Goal: Information Seeking & Learning: Learn about a topic

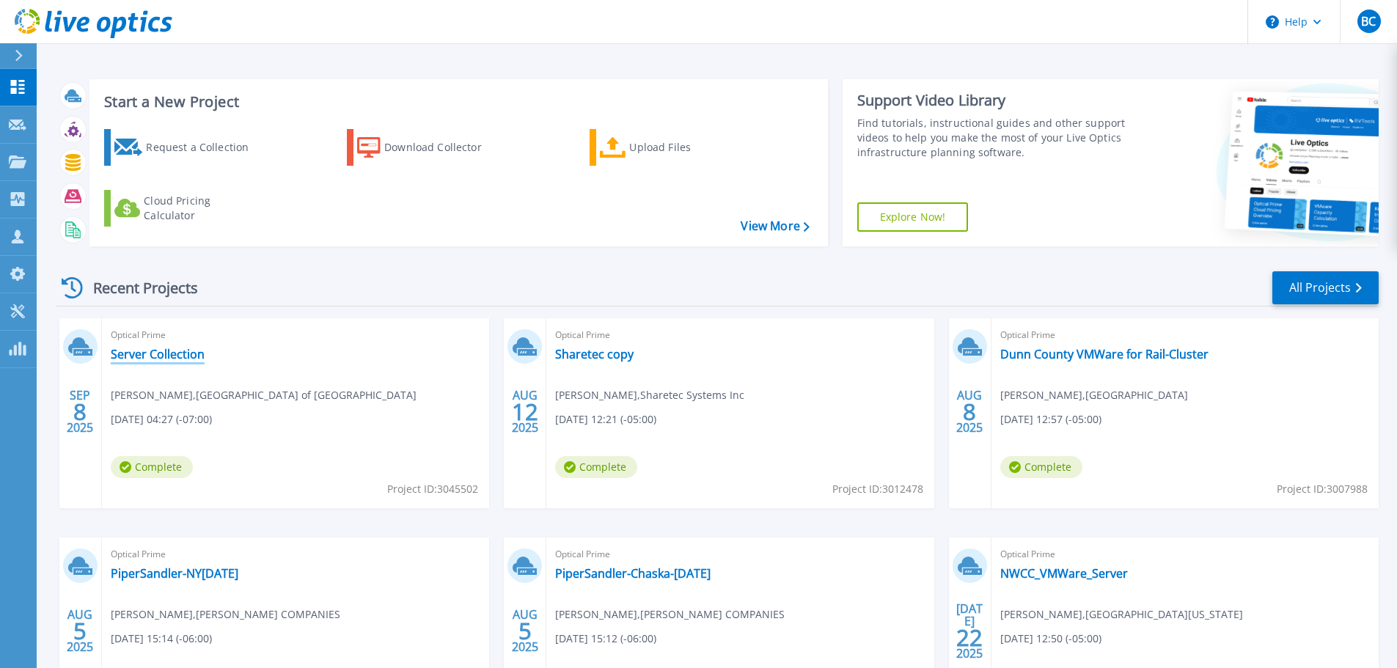
click at [181, 356] on link "Server Collection" at bounding box center [158, 354] width 94 height 15
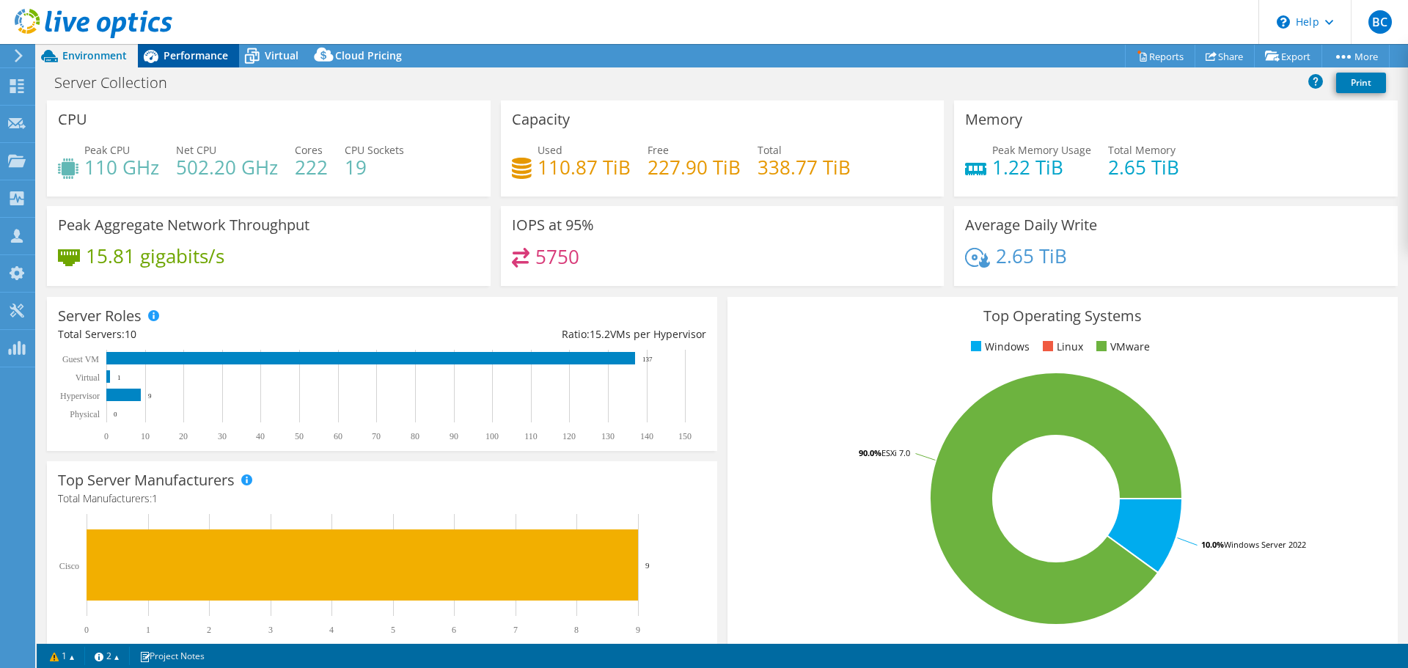
click at [201, 59] on span "Performance" at bounding box center [195, 55] width 65 height 14
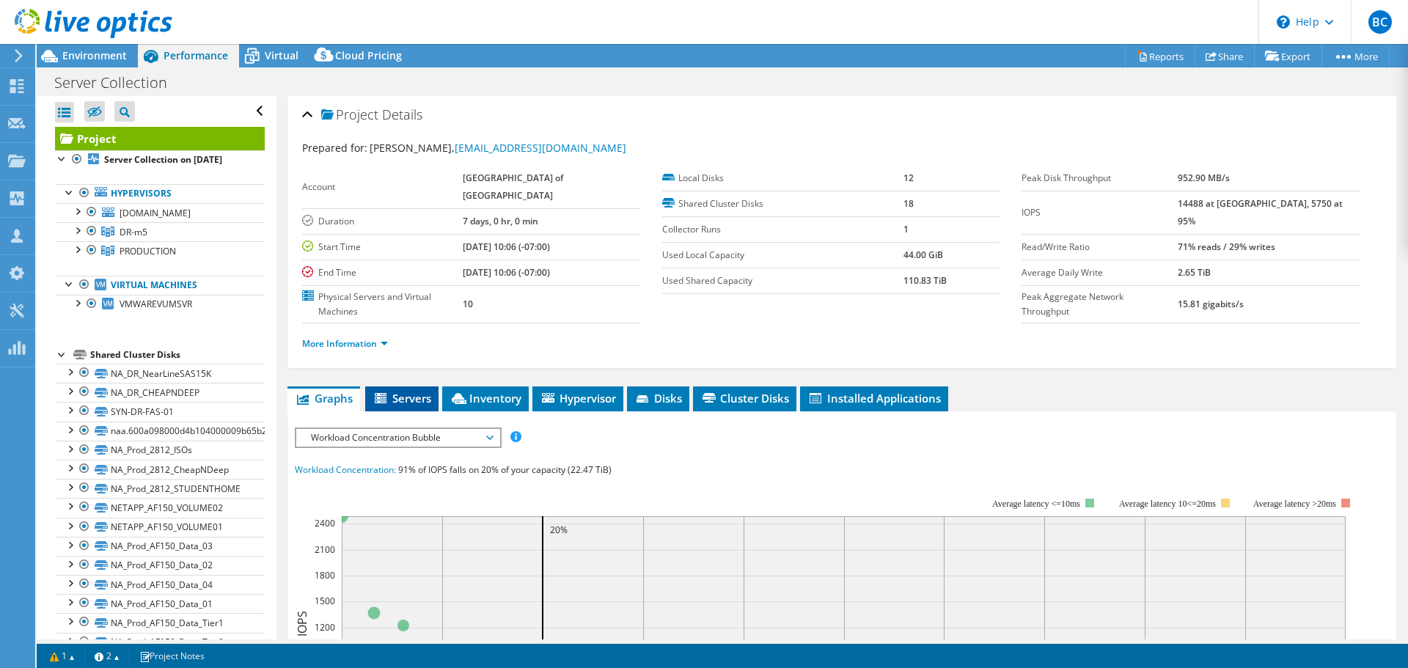
click at [405, 400] on span "Servers" at bounding box center [401, 398] width 59 height 15
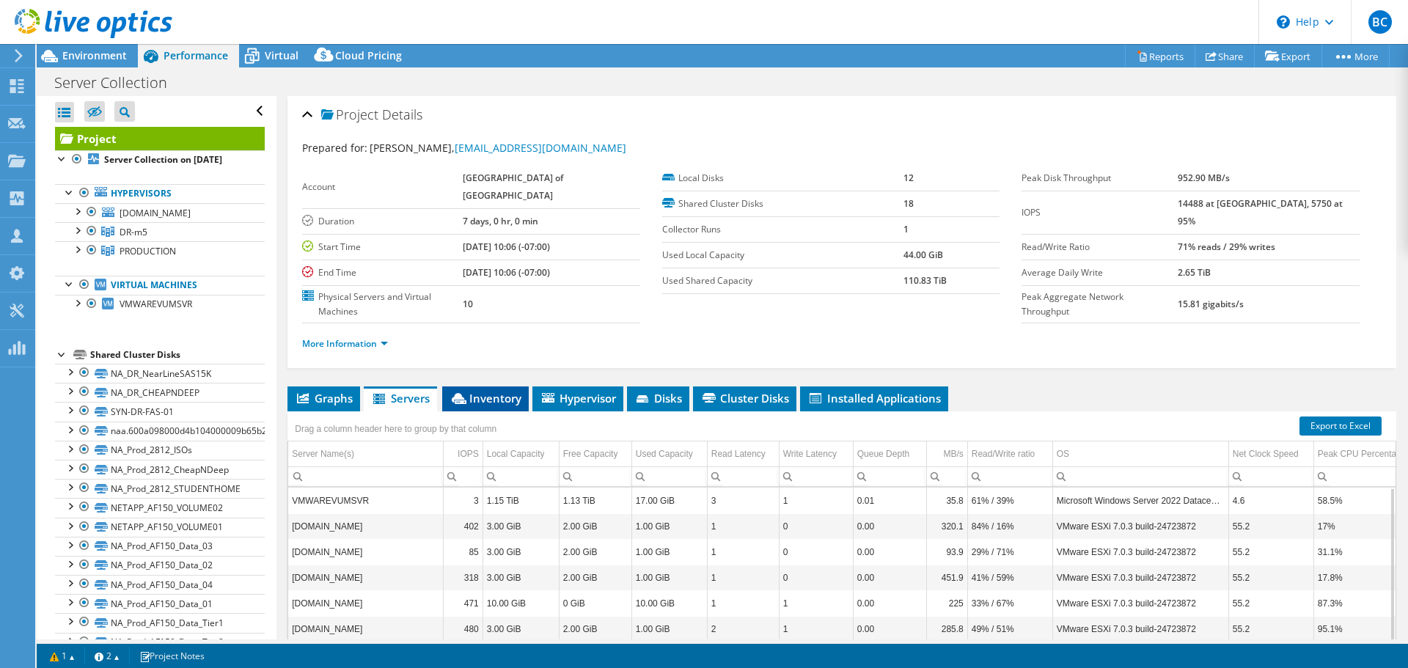
click at [502, 399] on span "Inventory" at bounding box center [485, 398] width 72 height 15
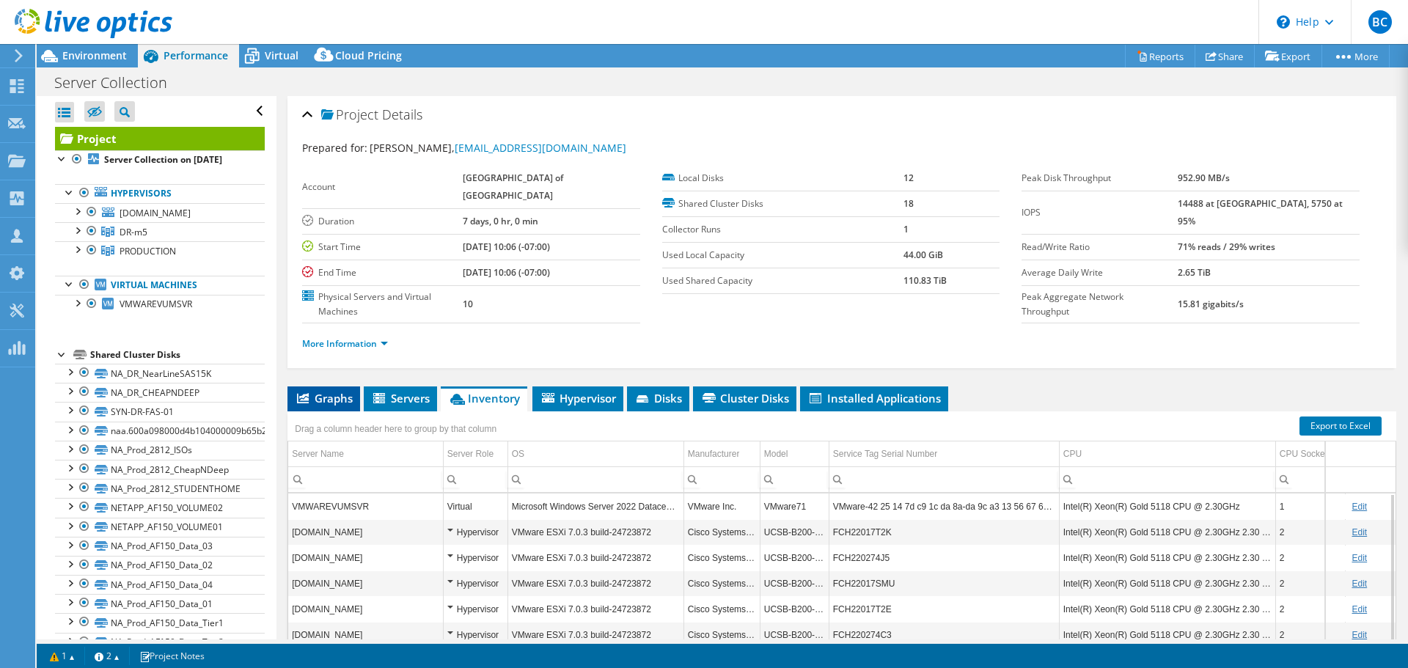
click at [319, 400] on span "Graphs" at bounding box center [324, 398] width 58 height 15
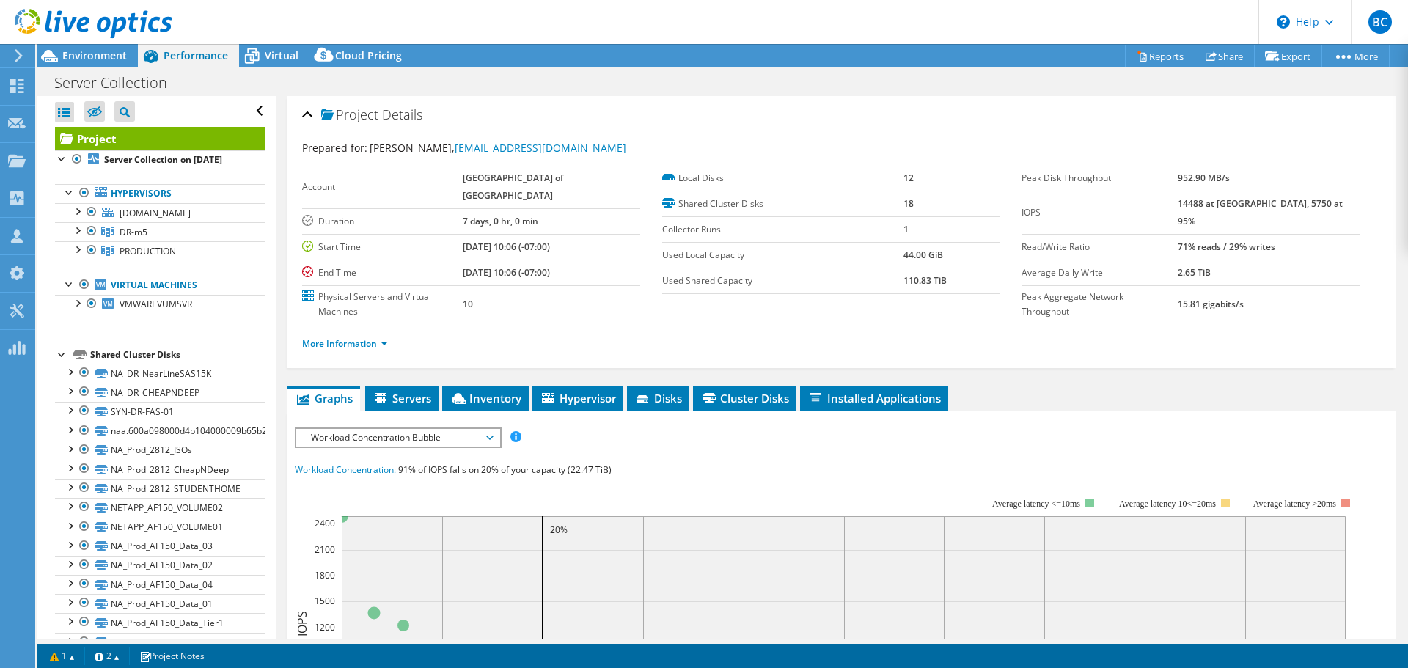
click at [490, 443] on span "Workload Concentration Bubble" at bounding box center [397, 438] width 188 height 18
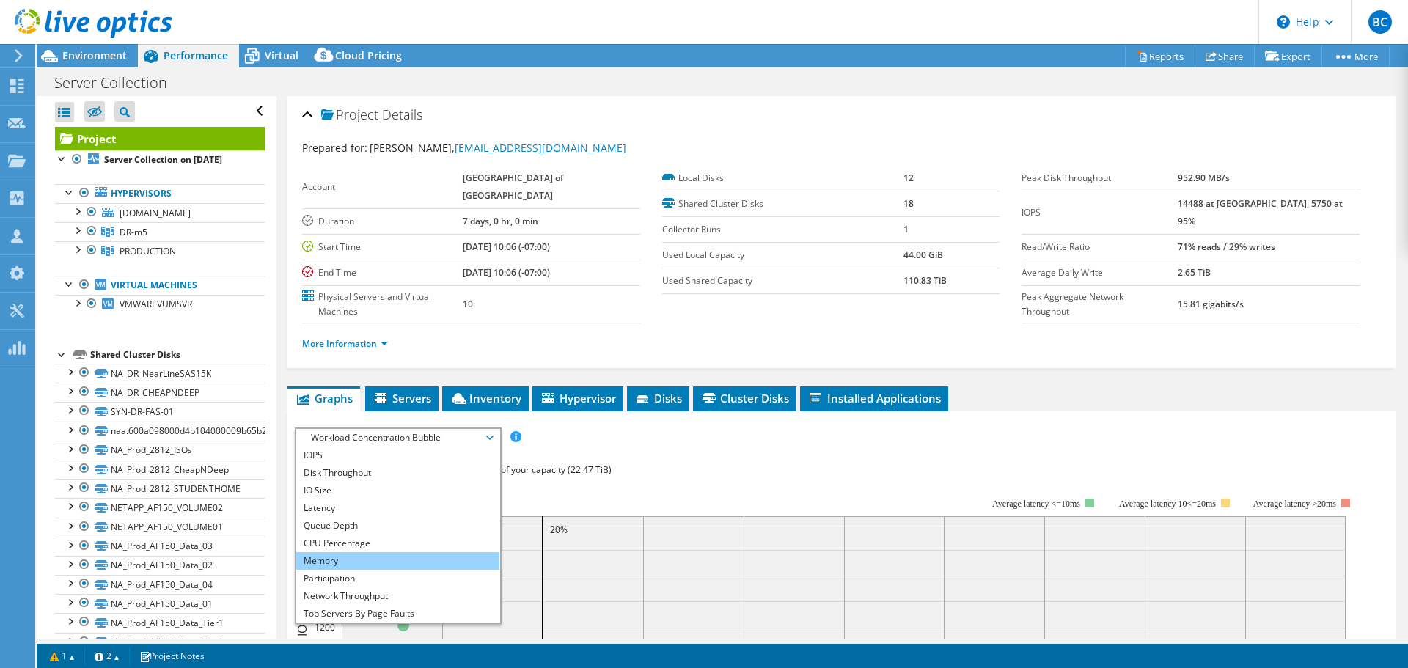
scroll to position [53, 0]
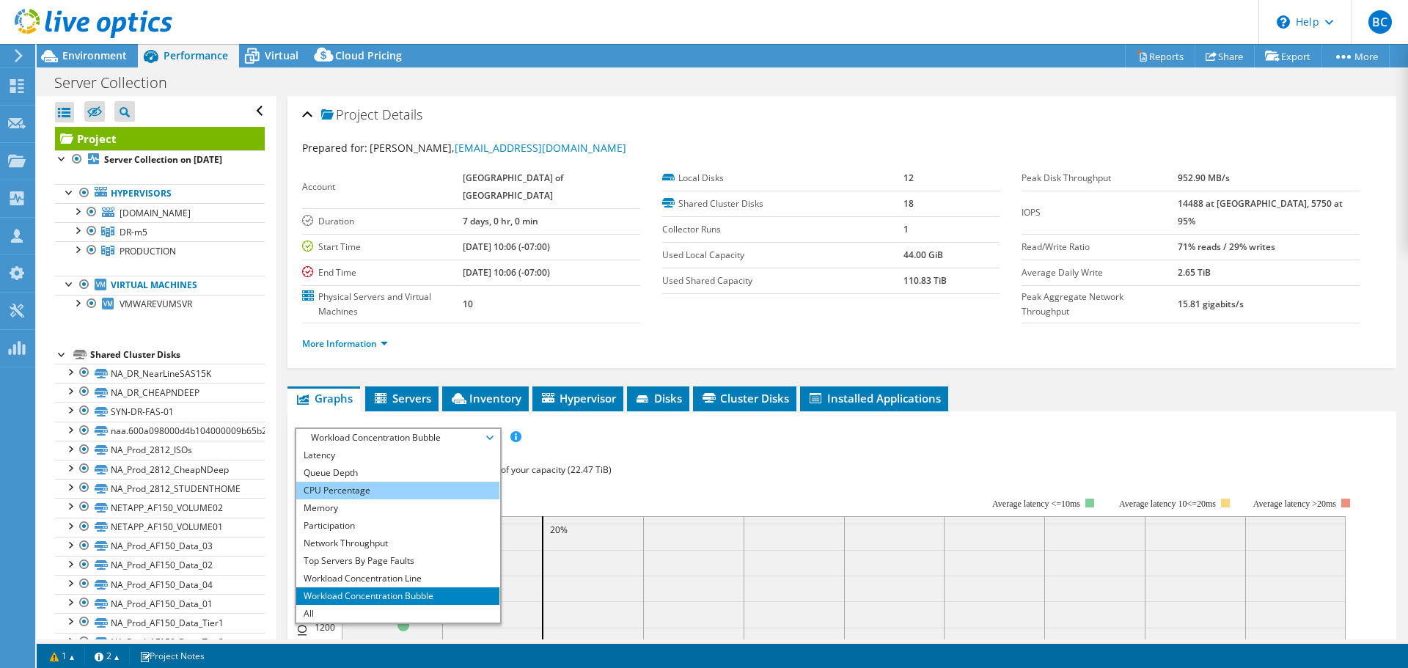
click at [427, 490] on li "CPU Percentage" at bounding box center [397, 491] width 203 height 18
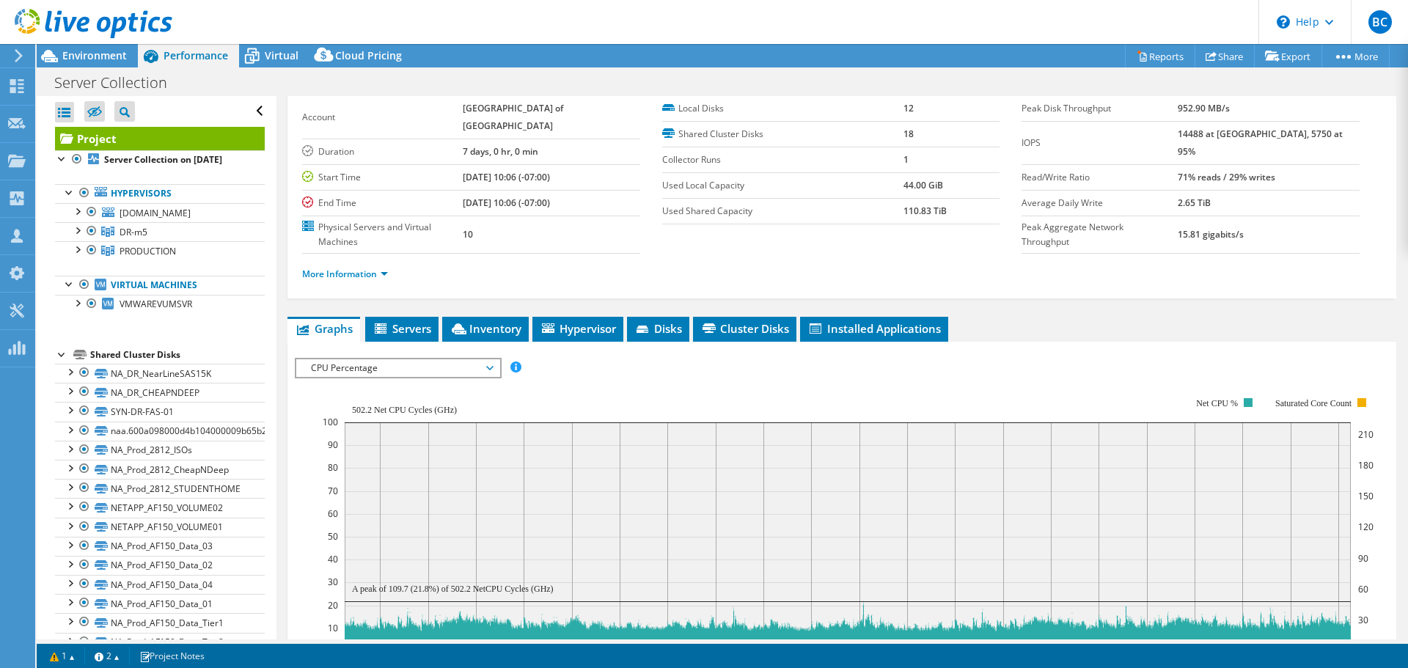
scroll to position [0, 0]
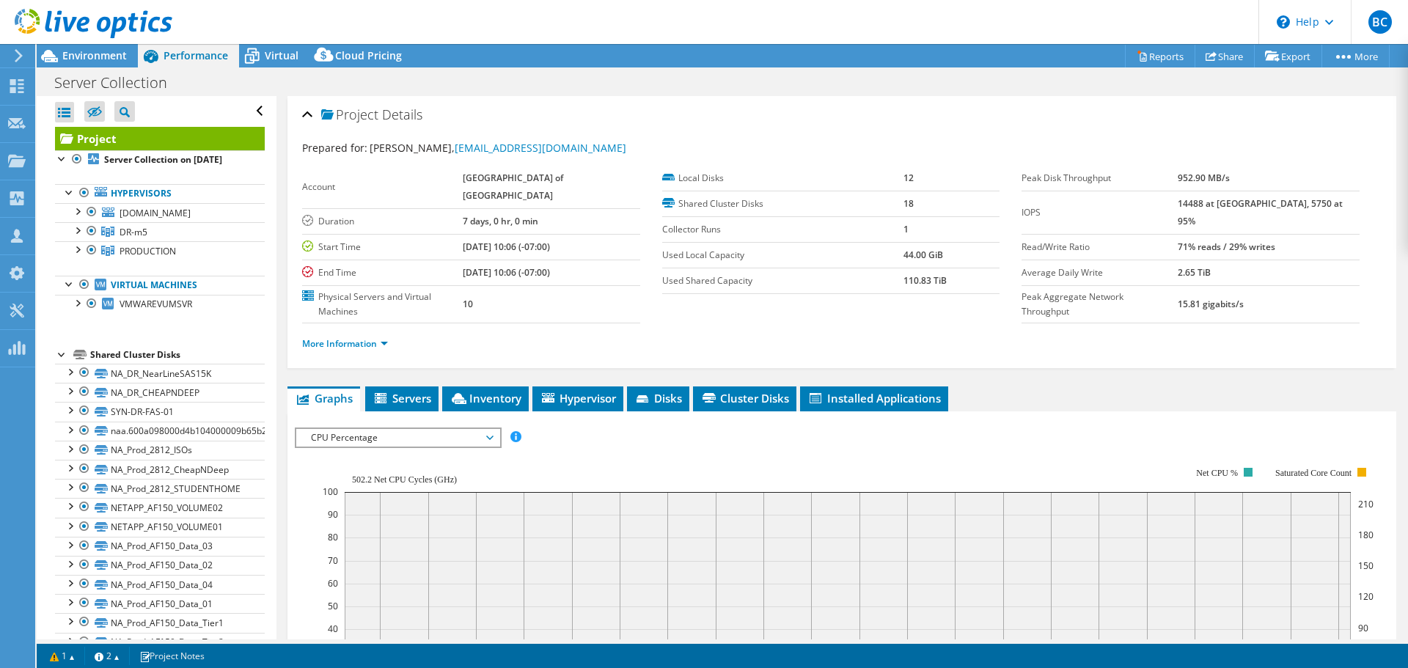
click at [492, 432] on span "CPU Percentage" at bounding box center [397, 438] width 188 height 18
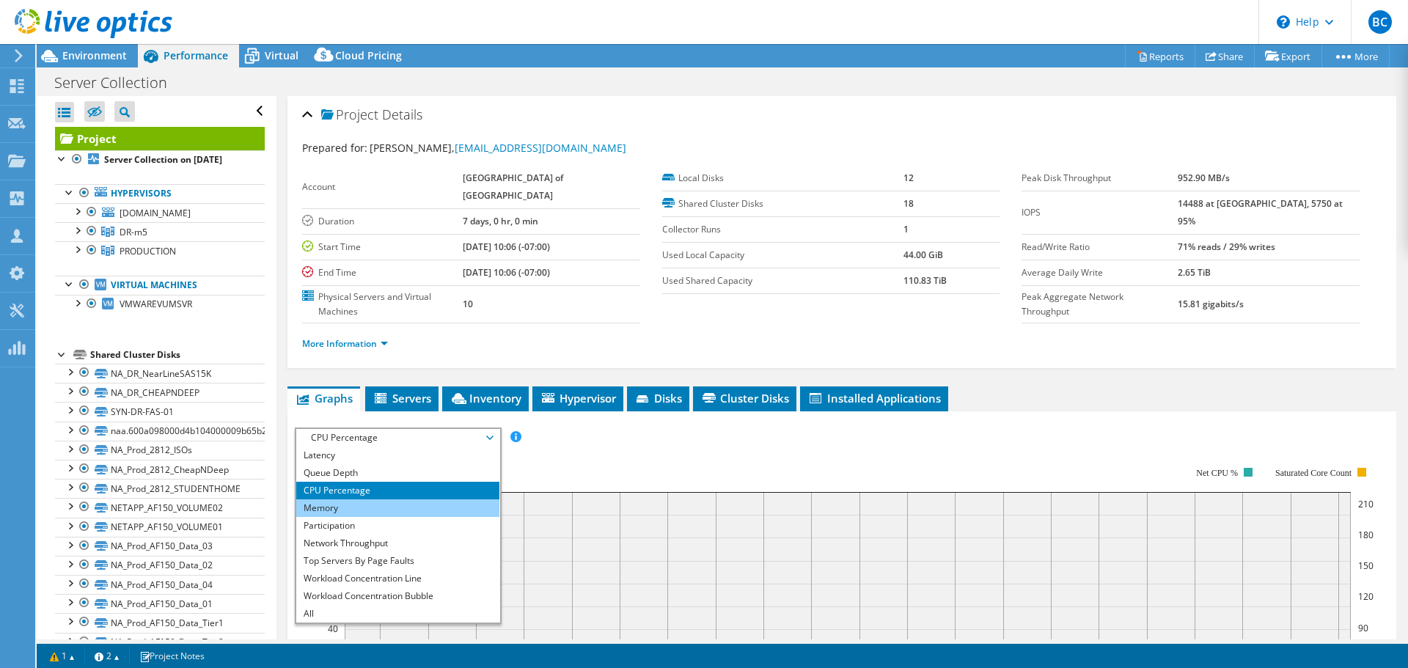
click at [398, 509] on li "Memory" at bounding box center [397, 508] width 203 height 18
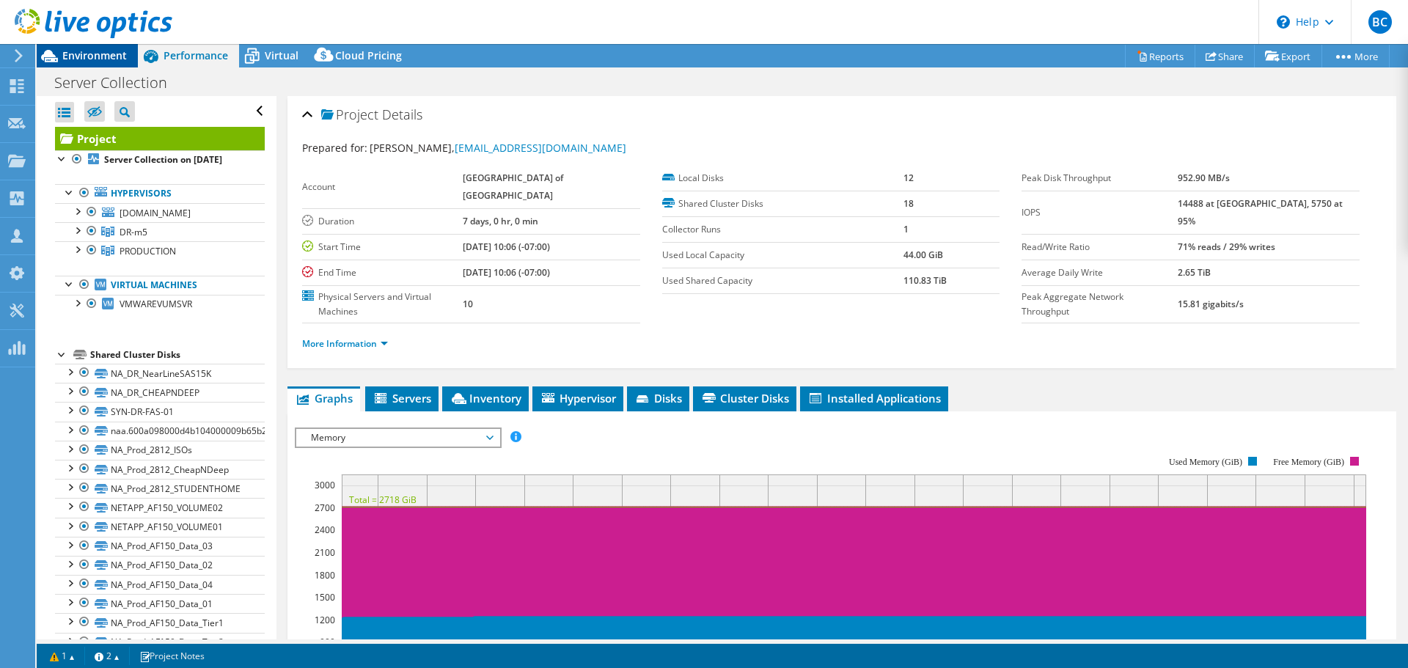
click at [95, 56] on span "Environment" at bounding box center [94, 55] width 65 height 14
